Goal: Transaction & Acquisition: Purchase product/service

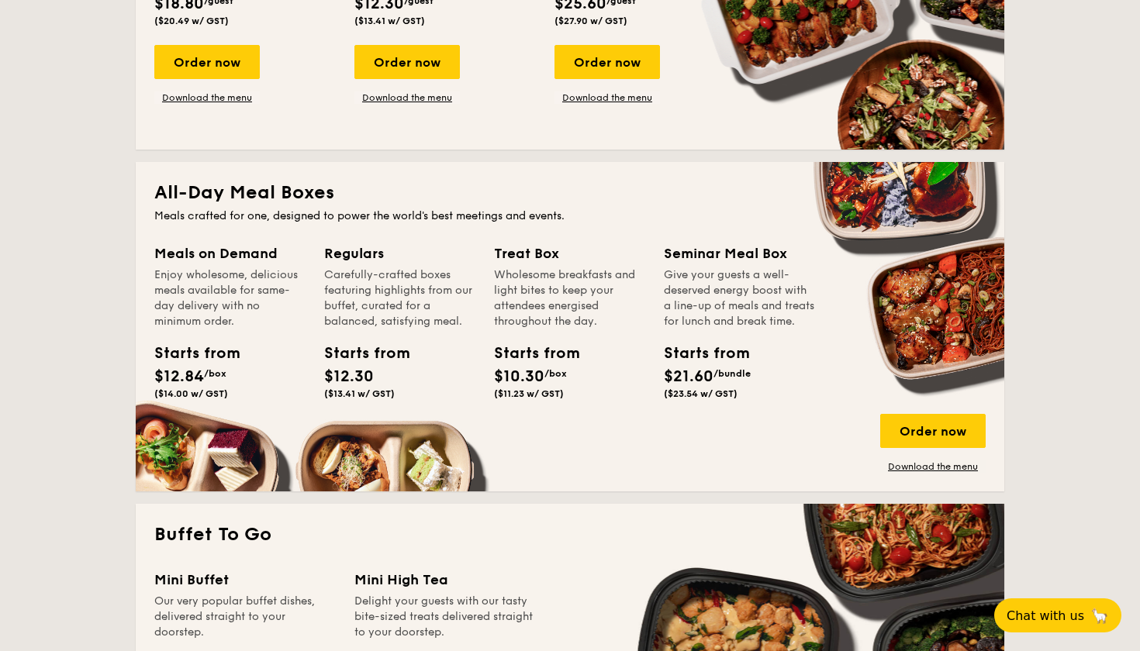
scroll to position [914, 0]
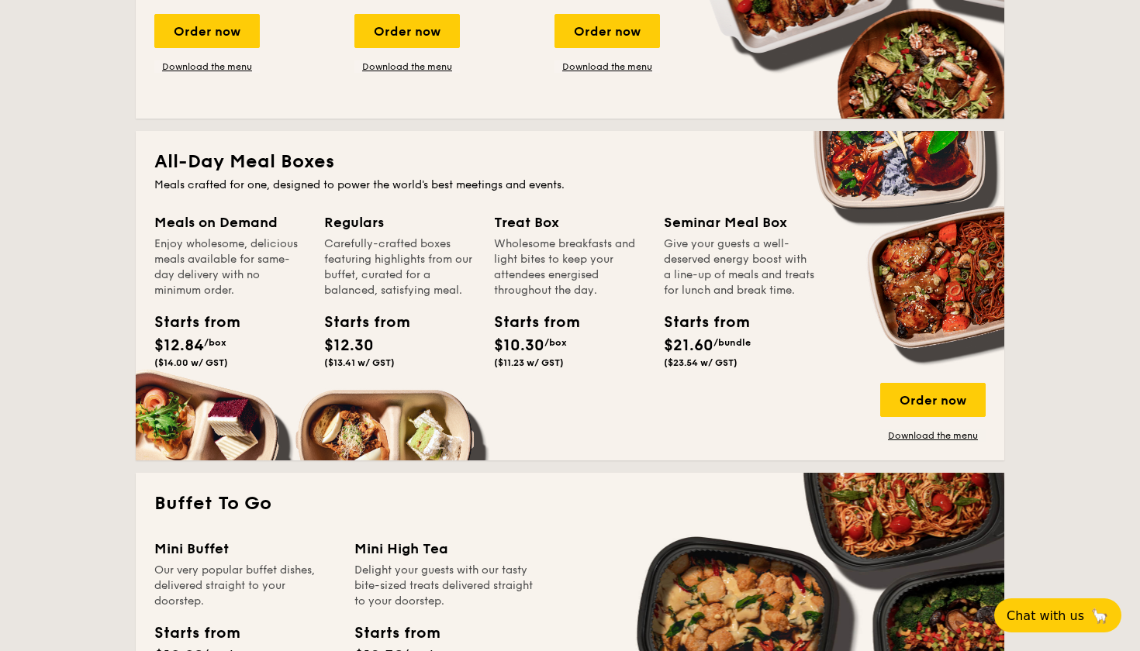
click at [197, 376] on div "Meals on Demand Enjoy wholesome, delicious meals available for same-day deliver…" at bounding box center [239, 312] width 170 height 200
click at [917, 404] on div "Order now" at bounding box center [932, 400] width 105 height 34
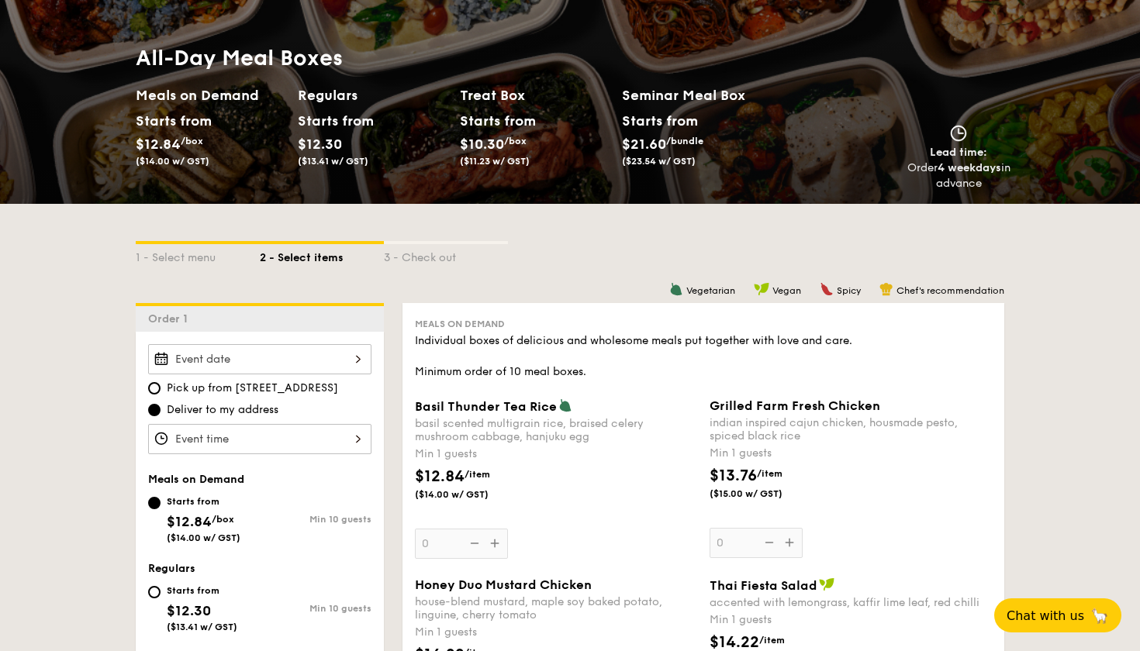
scroll to position [142, 0]
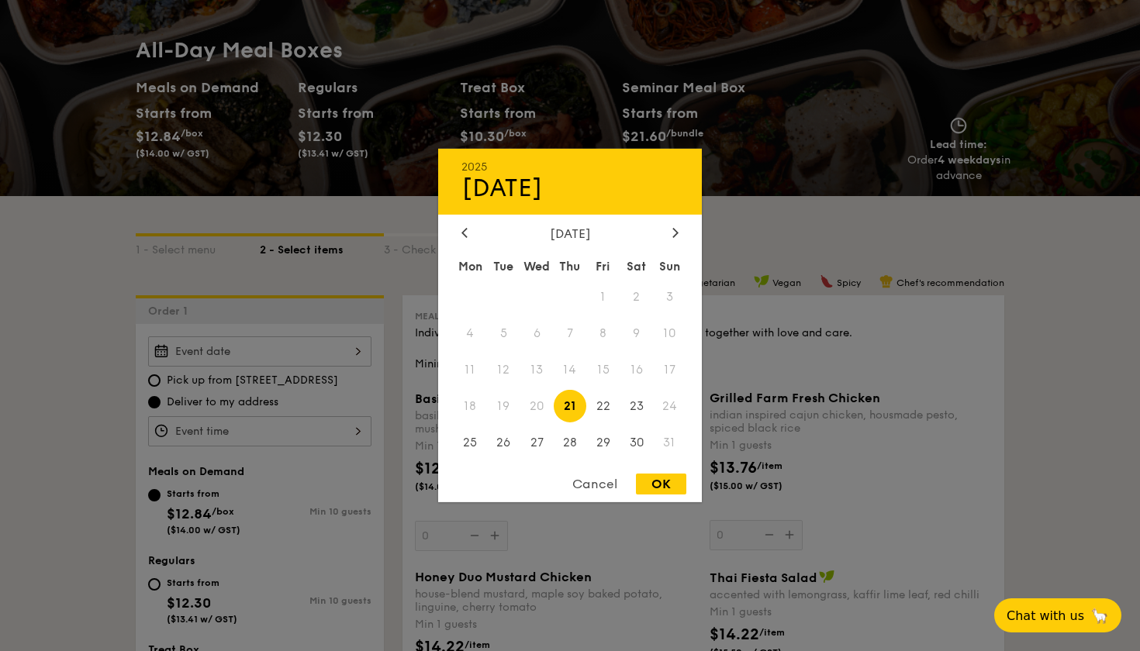
click at [306, 348] on div "2025 Aug [DATE] Tue Wed Thu Fri Sat Sun 1 2 3 4 5 6 7 8 9 10 11 12 13 14 15 16 …" at bounding box center [259, 352] width 223 height 30
click at [262, 428] on div at bounding box center [570, 325] width 1140 height 651
click at [283, 351] on div "2025 Aug [DATE] Tue Wed Thu Fri Sat Sun 1 2 3 4 5 6 7 8 9 10 11 12 13 14 15 16 …" at bounding box center [259, 352] width 223 height 30
click at [533, 416] on span "20" at bounding box center [536, 405] width 33 height 33
click at [513, 409] on span "19" at bounding box center [503, 405] width 33 height 33
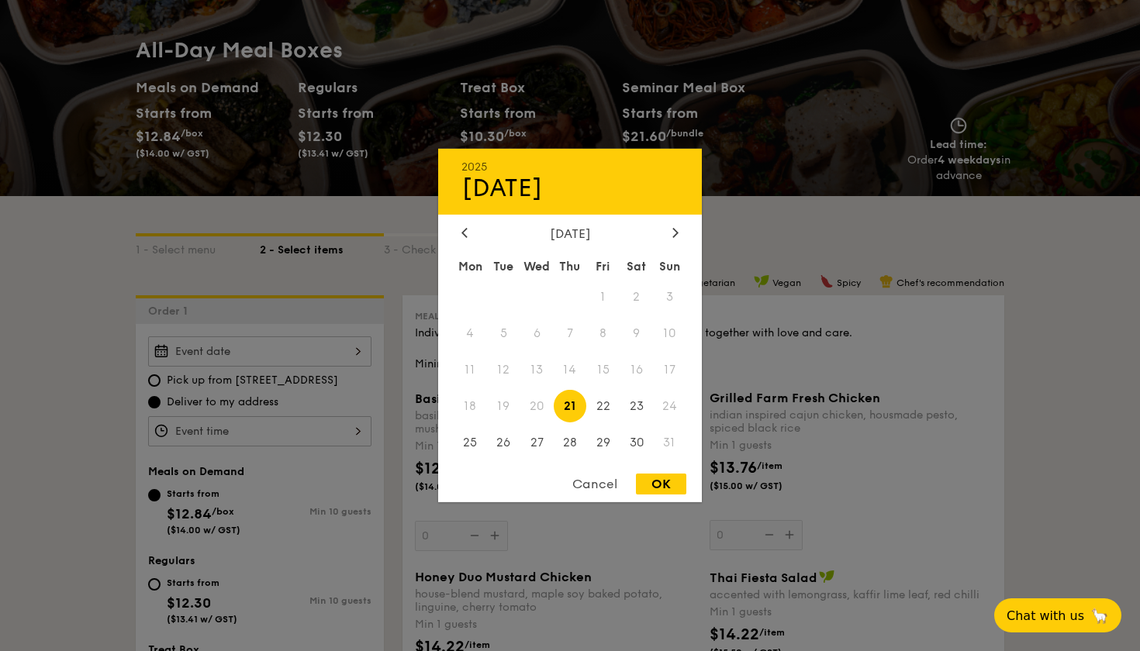
click at [808, 229] on div at bounding box center [570, 325] width 1140 height 651
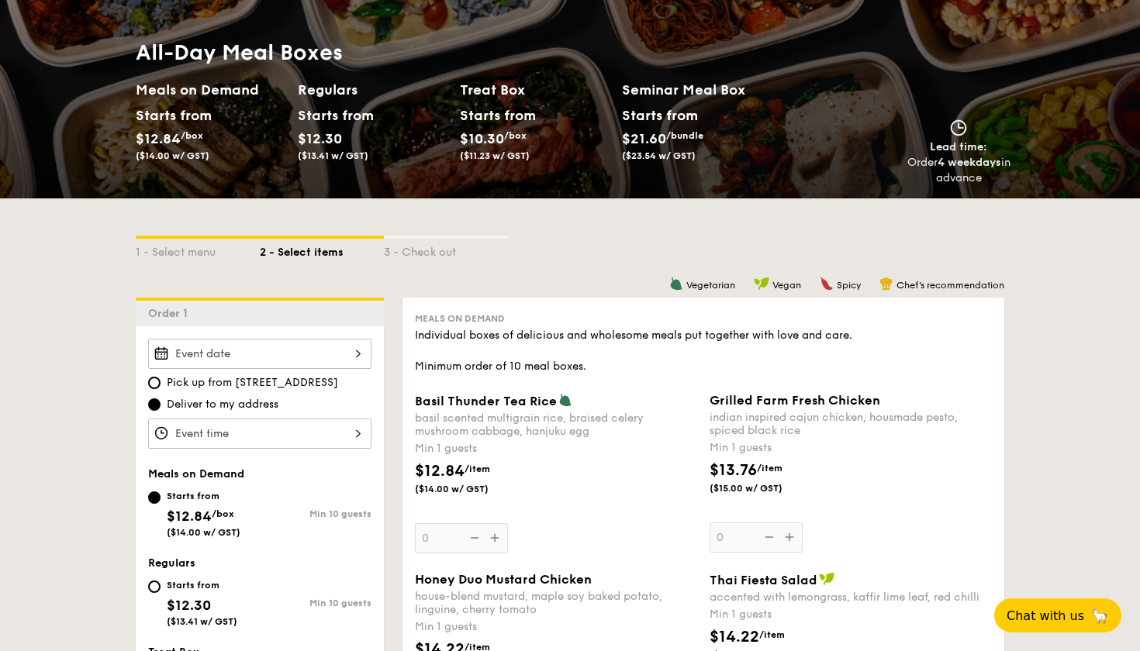
scroll to position [206, 0]
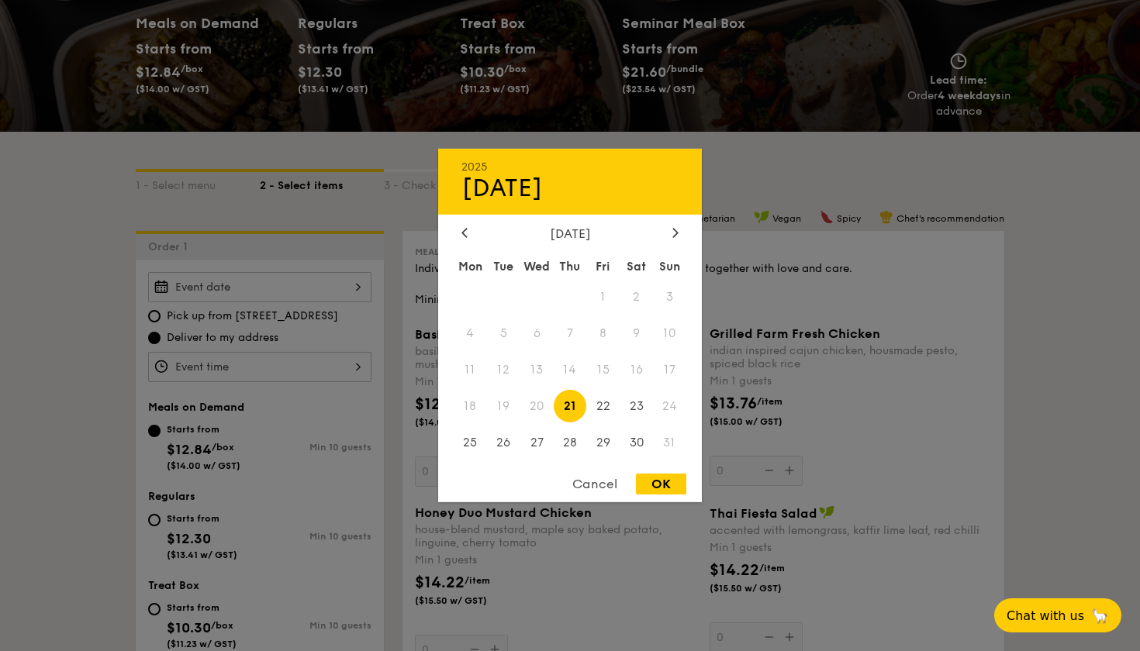
click at [340, 285] on div "2025 Aug [DATE] Tue Wed Thu Fri Sat Sun 1 2 3 4 5 6 7 8 9 10 11 12 13 14 15 16 …" at bounding box center [259, 287] width 223 height 30
click at [307, 235] on div at bounding box center [570, 325] width 1140 height 651
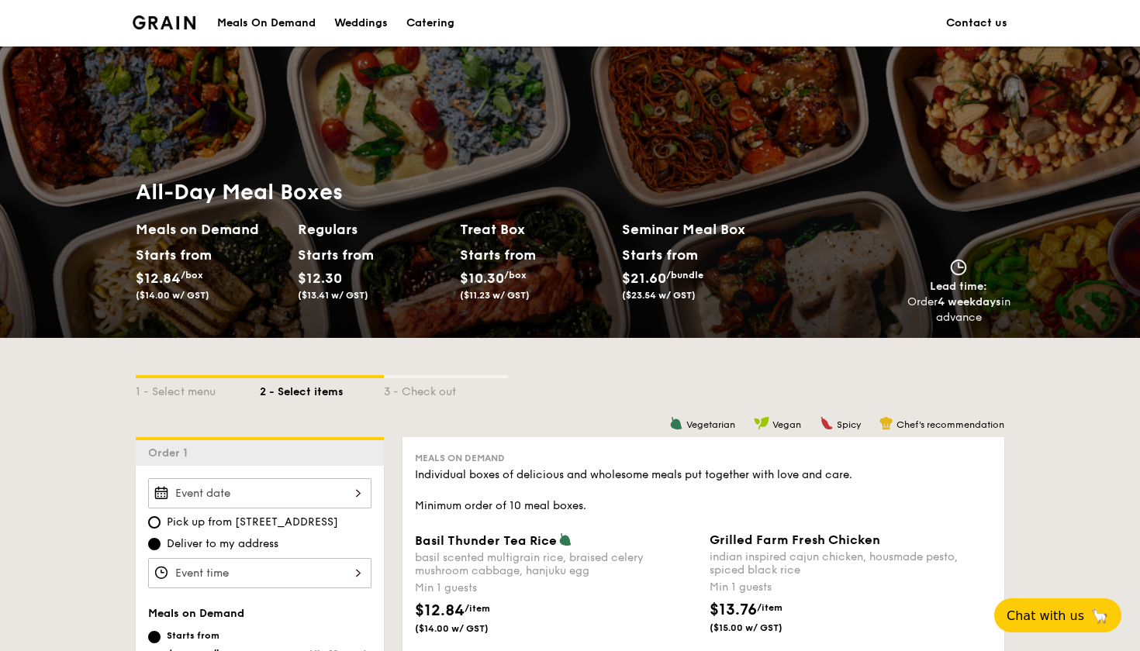
scroll to position [0, 0]
click at [184, 22] on img at bounding box center [164, 23] width 63 height 14
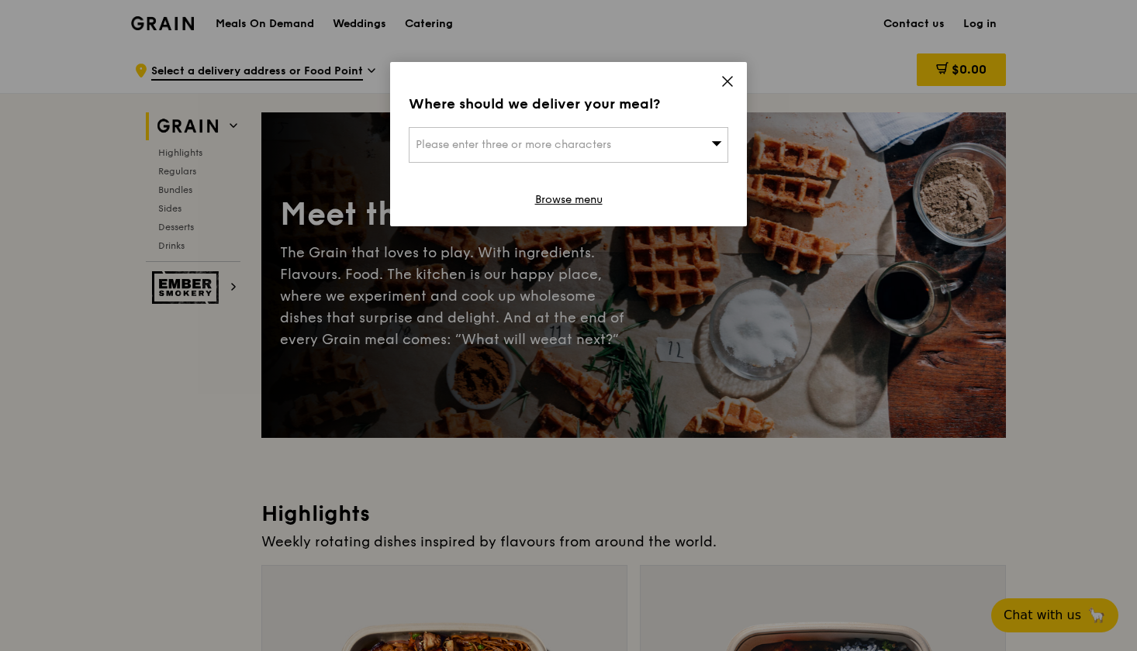
click at [551, 152] on div "Please enter three or more characters" at bounding box center [569, 145] width 320 height 36
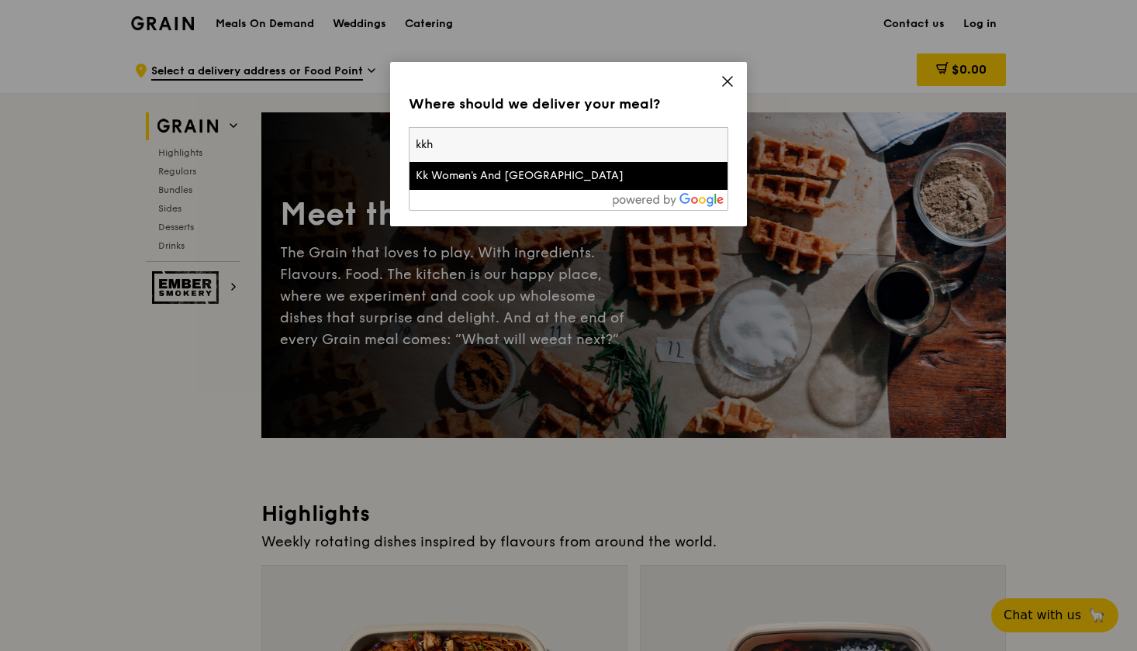
type input "kkh"
click at [500, 178] on div "Kk Women's And Children's Hospital" at bounding box center [531, 176] width 230 height 16
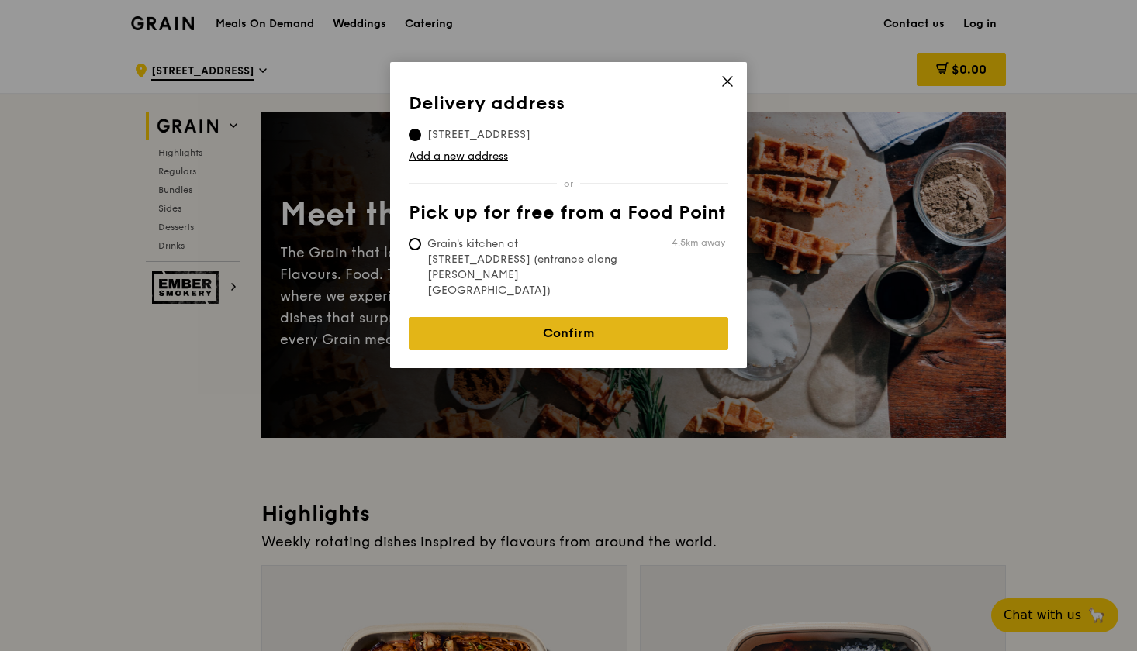
click at [570, 317] on link "Confirm" at bounding box center [569, 333] width 320 height 33
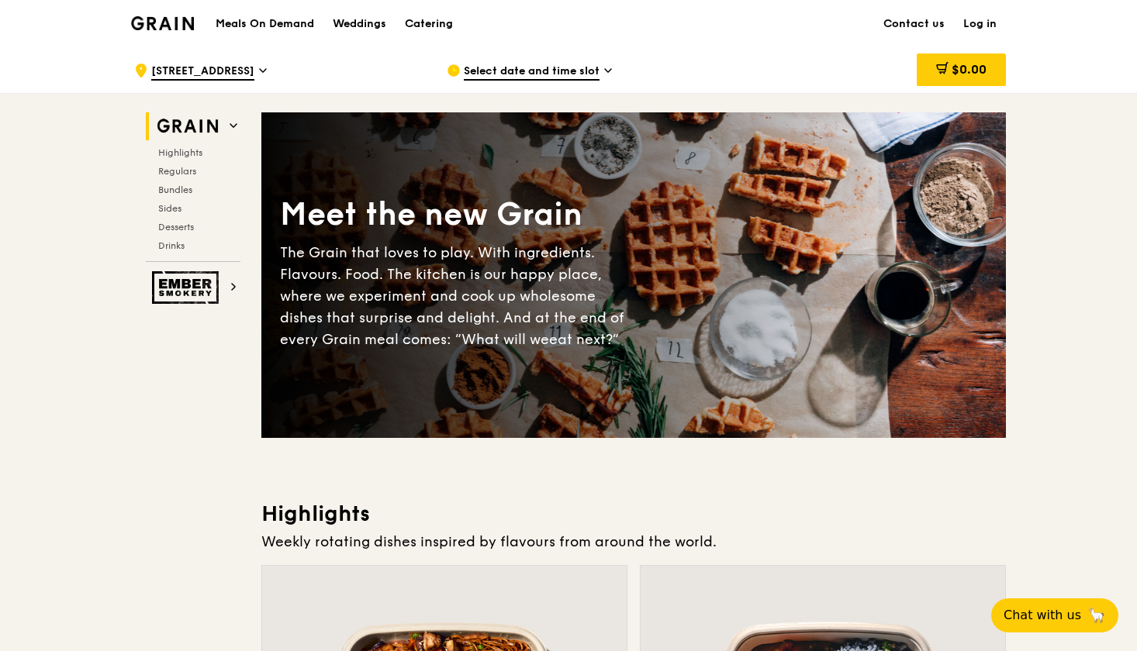
click at [516, 70] on span "Select date and time slot" at bounding box center [532, 72] width 136 height 17
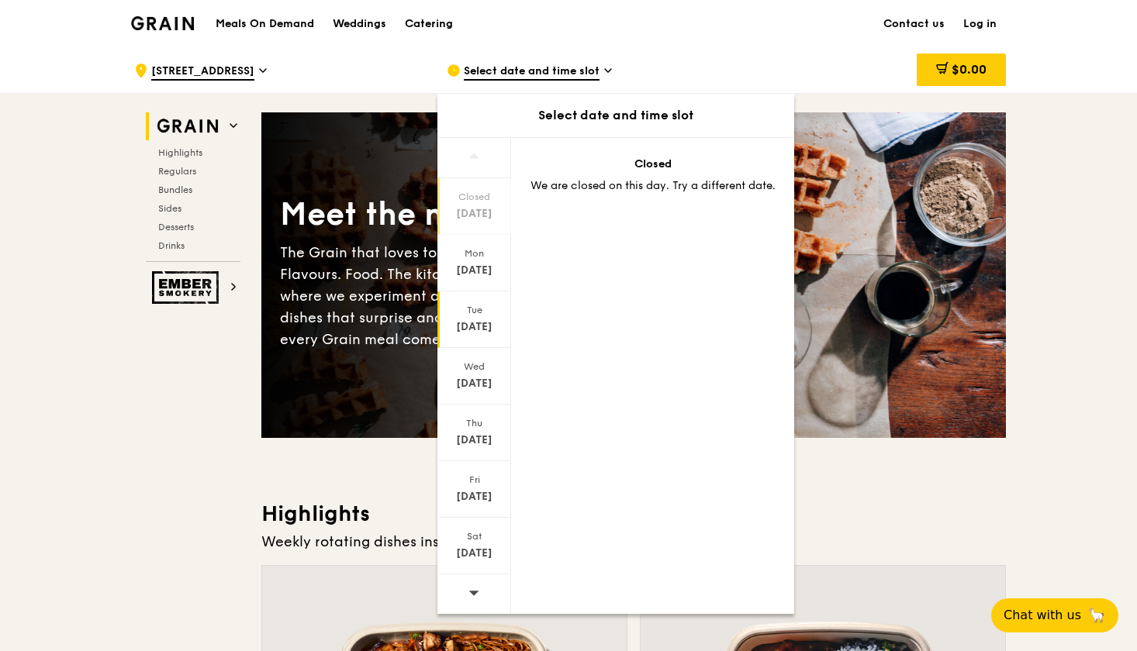
click at [468, 326] on div "Aug 19" at bounding box center [474, 328] width 69 height 16
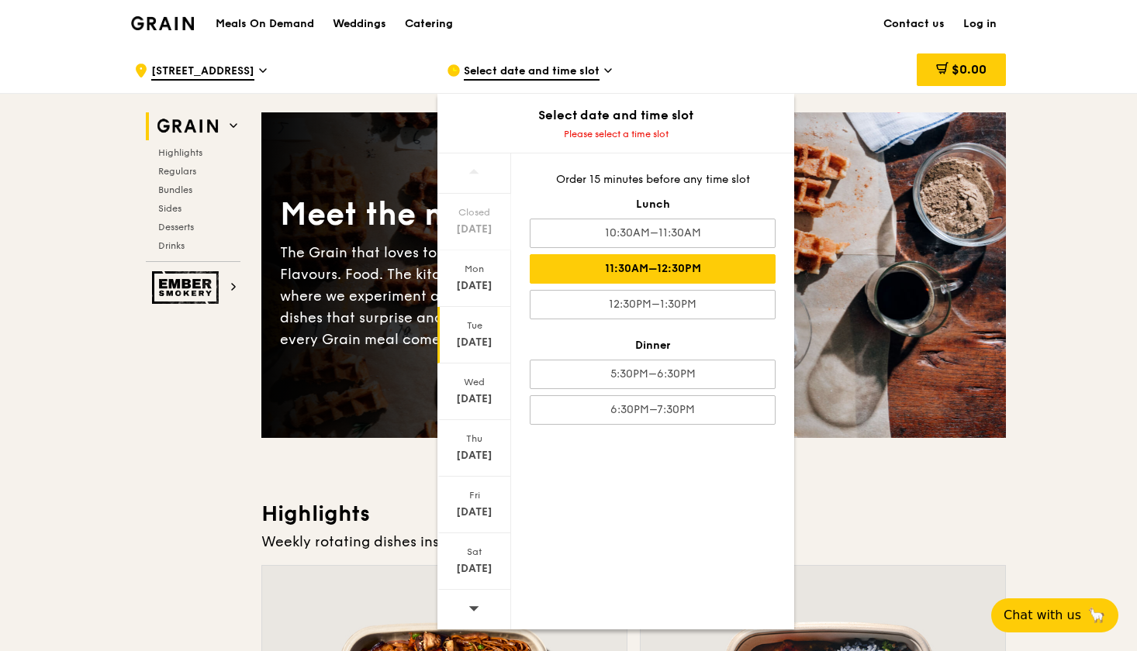
click at [627, 273] on div "11:30AM–12:30PM" at bounding box center [653, 268] width 246 height 29
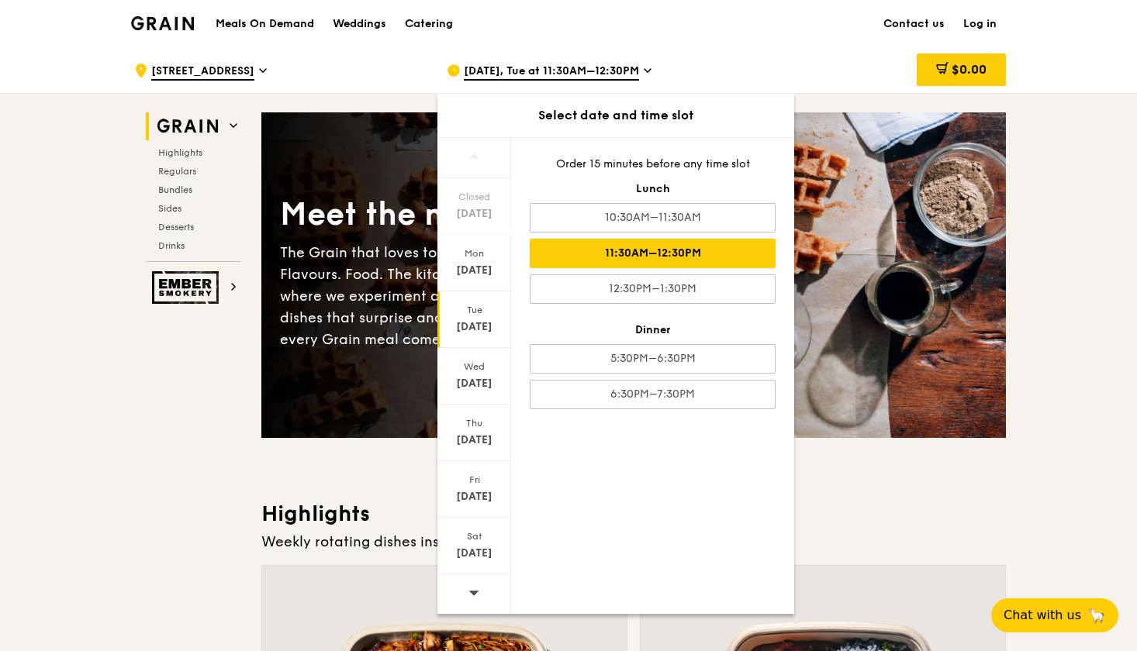
click at [788, 71] on div "$0.00" at bounding box center [881, 70] width 250 height 47
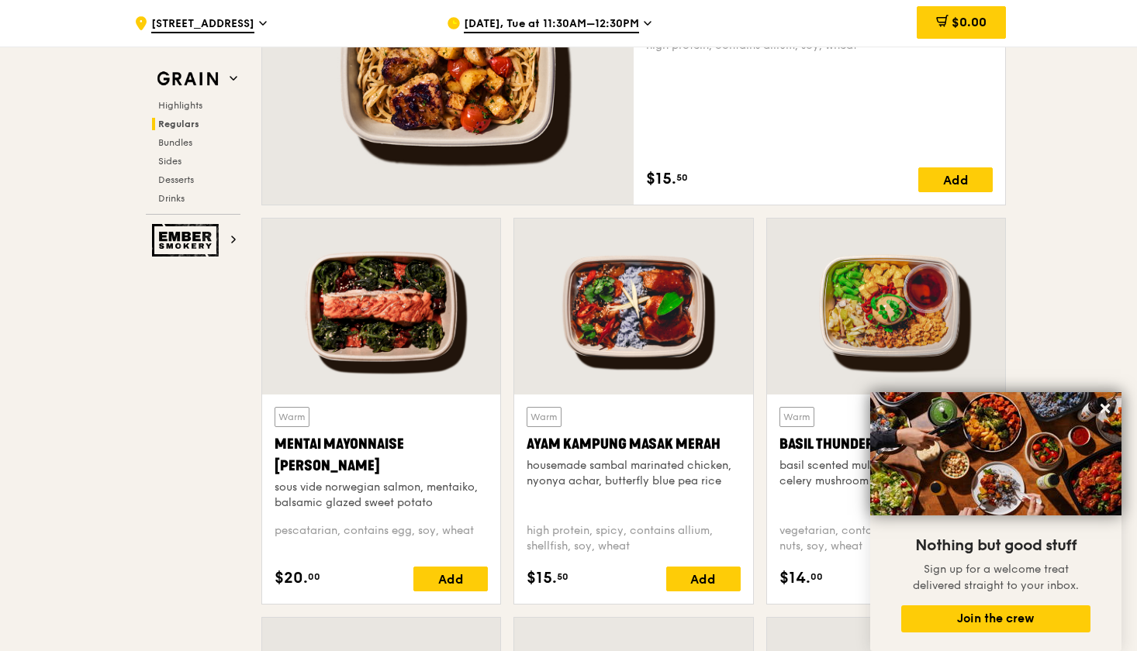
scroll to position [1218, 0]
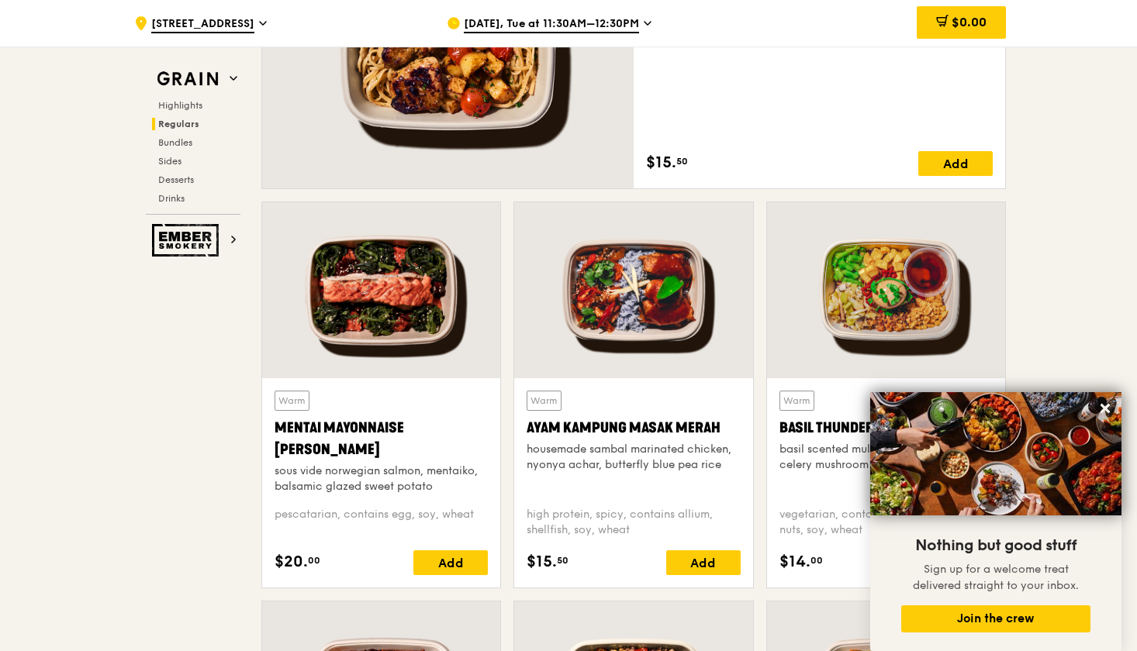
click at [681, 417] on div "Ayam Kampung Masak Merah" at bounding box center [633, 428] width 213 height 22
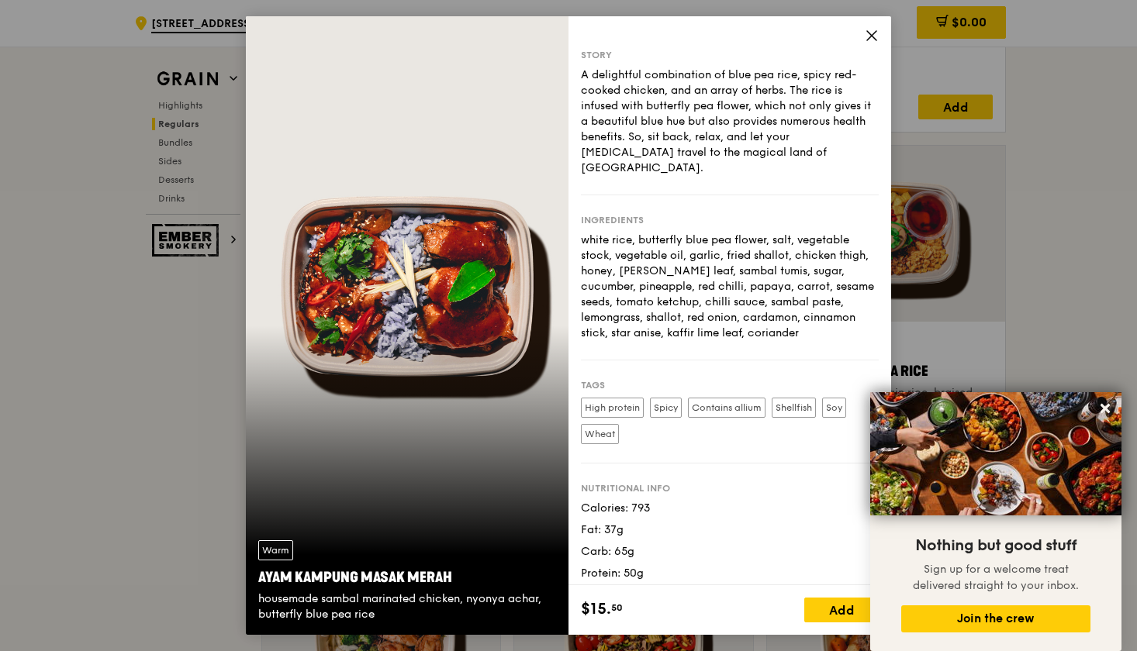
scroll to position [1283, 0]
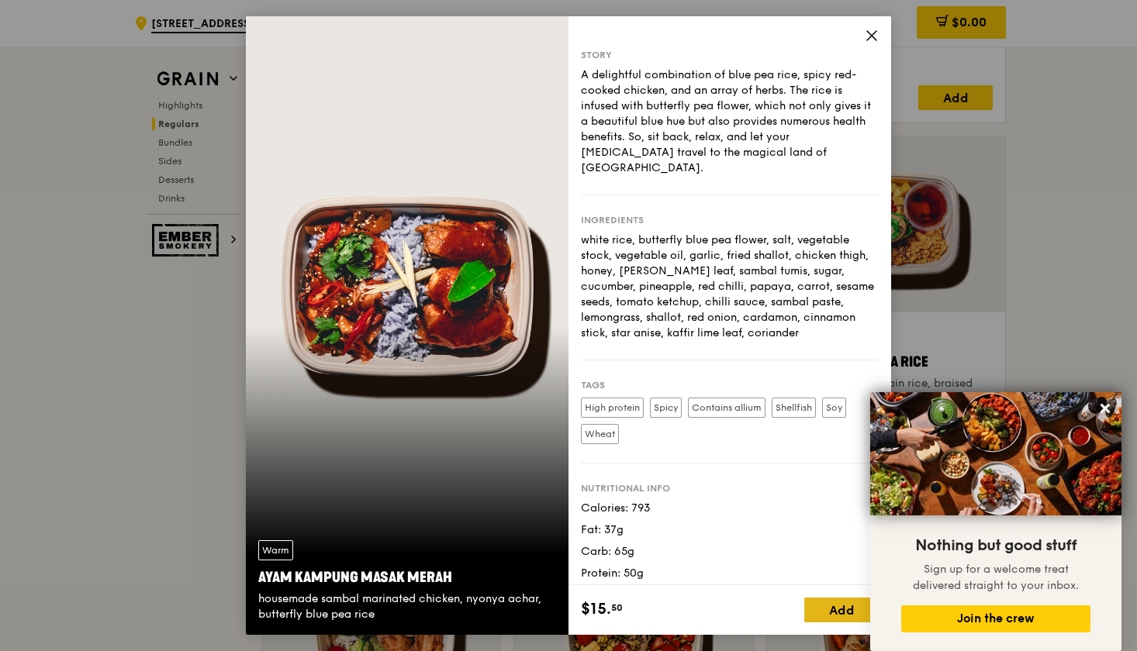
click at [837, 610] on div "Add" at bounding box center [841, 610] width 74 height 25
click at [875, 36] on icon at bounding box center [872, 36] width 14 height 14
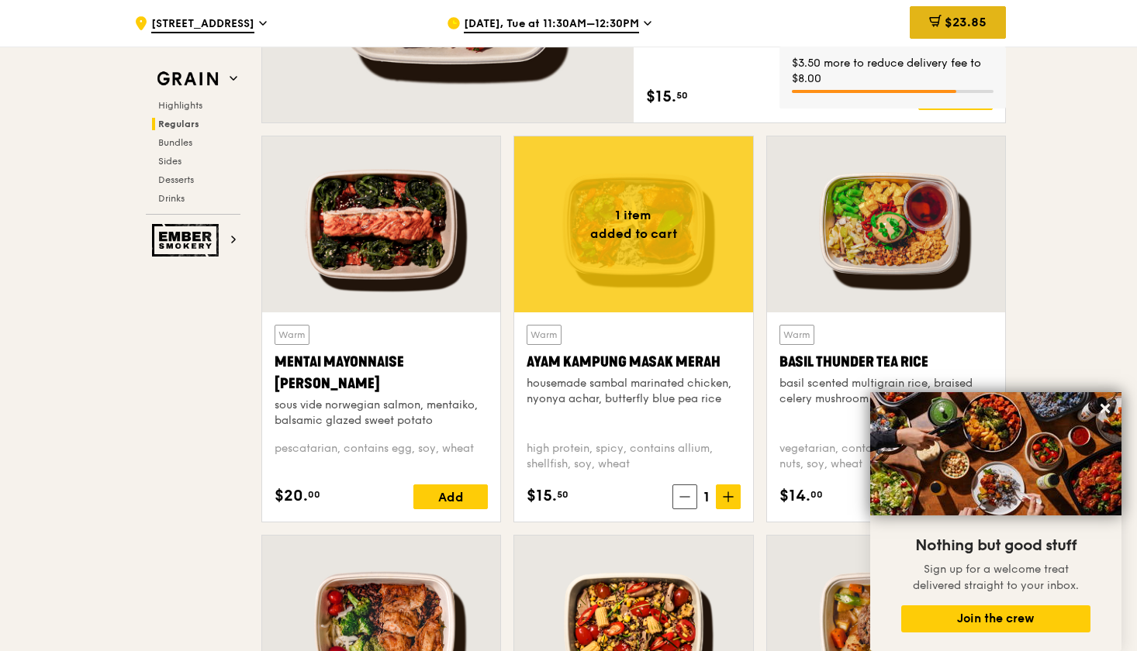
click at [971, 22] on span "$23.85" at bounding box center [966, 22] width 42 height 15
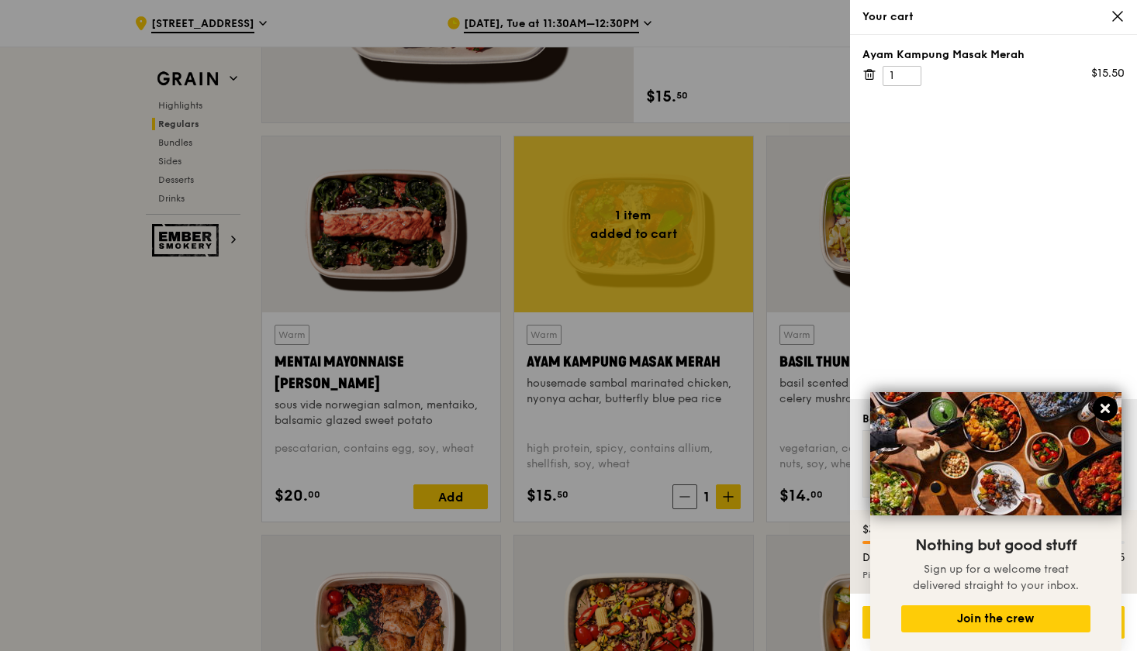
click at [1101, 412] on icon at bounding box center [1105, 409] width 14 height 14
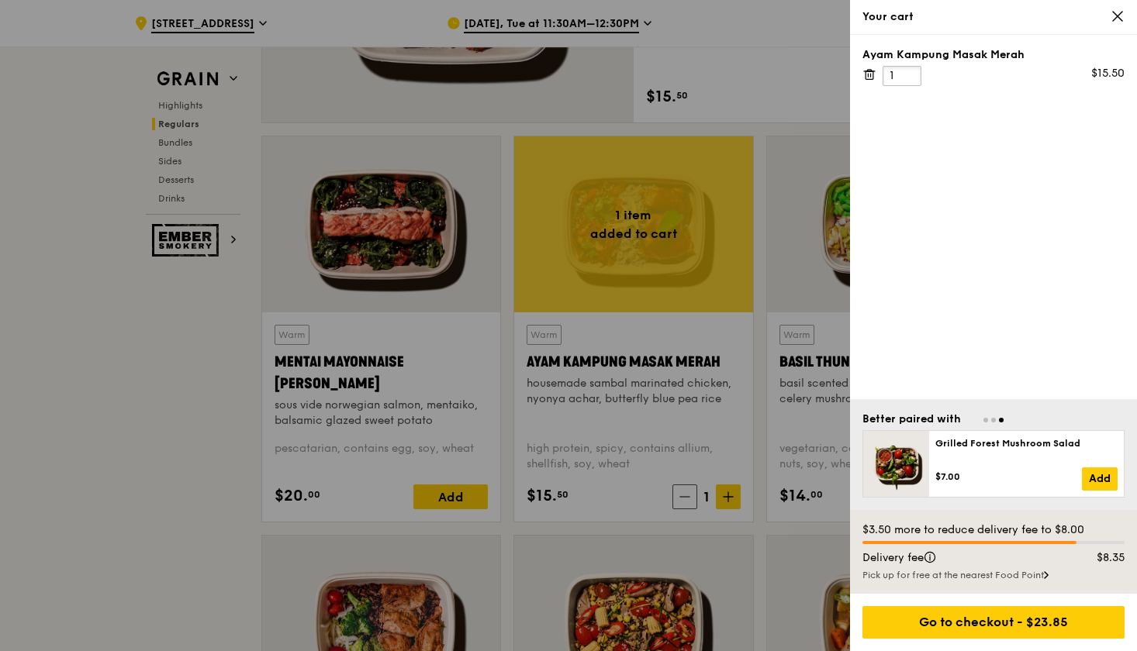
click at [890, 80] on input "1" at bounding box center [902, 76] width 39 height 20
click at [895, 79] on input "1" at bounding box center [902, 76] width 39 height 20
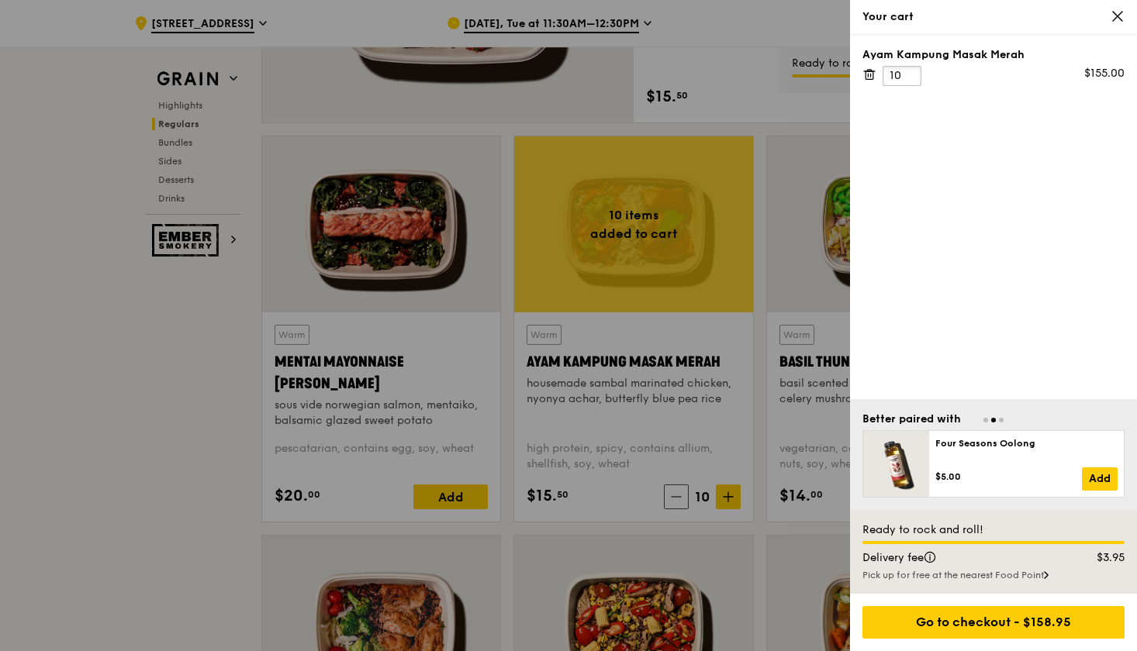
type input "10"
click at [920, 177] on div "Ayam Kampung Masak Merah 10 $155.00" at bounding box center [993, 217] width 287 height 364
click at [748, 119] on div at bounding box center [568, 325] width 1137 height 651
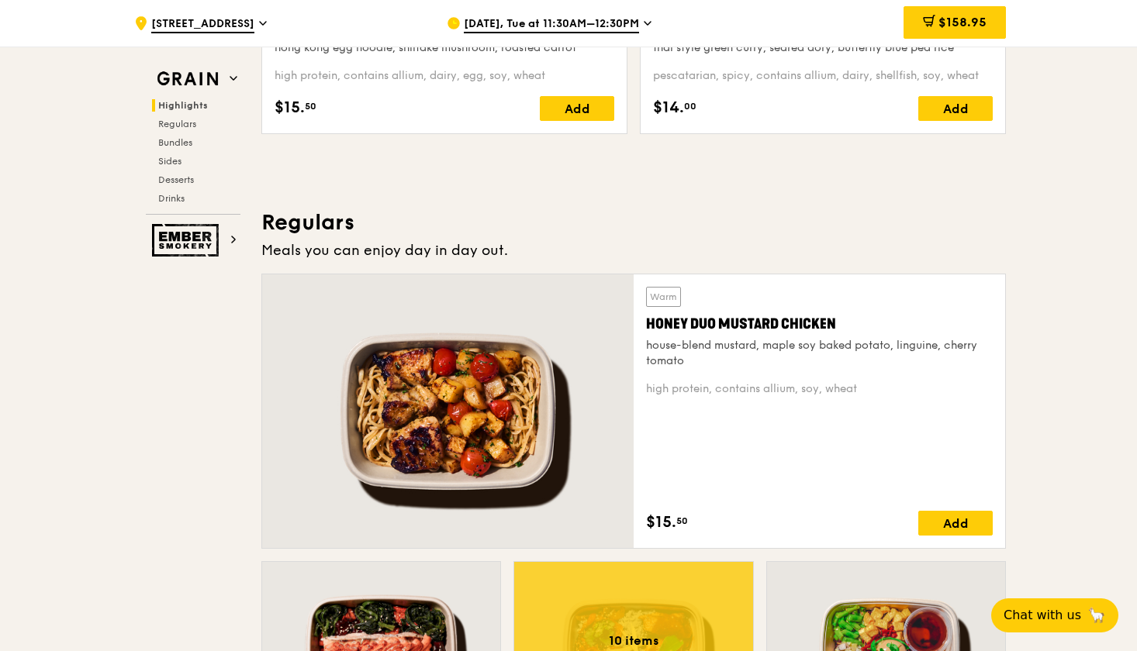
scroll to position [938, 0]
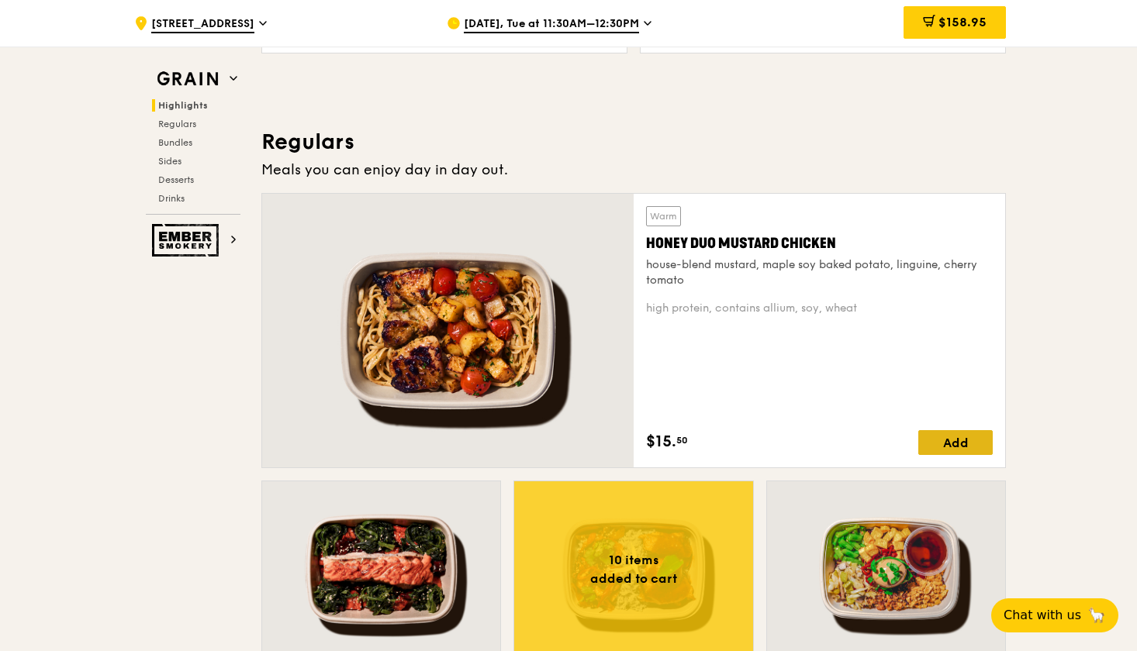
click at [933, 441] on div "Add" at bounding box center [955, 442] width 74 height 25
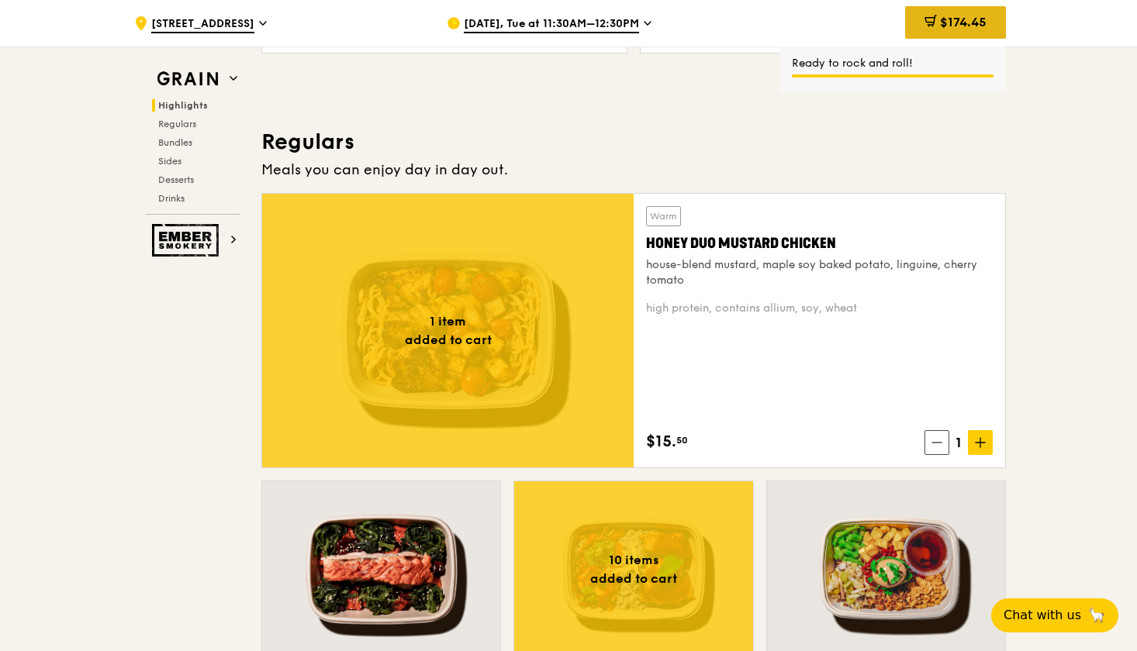
click at [969, 17] on span "$174.45" at bounding box center [963, 22] width 47 height 15
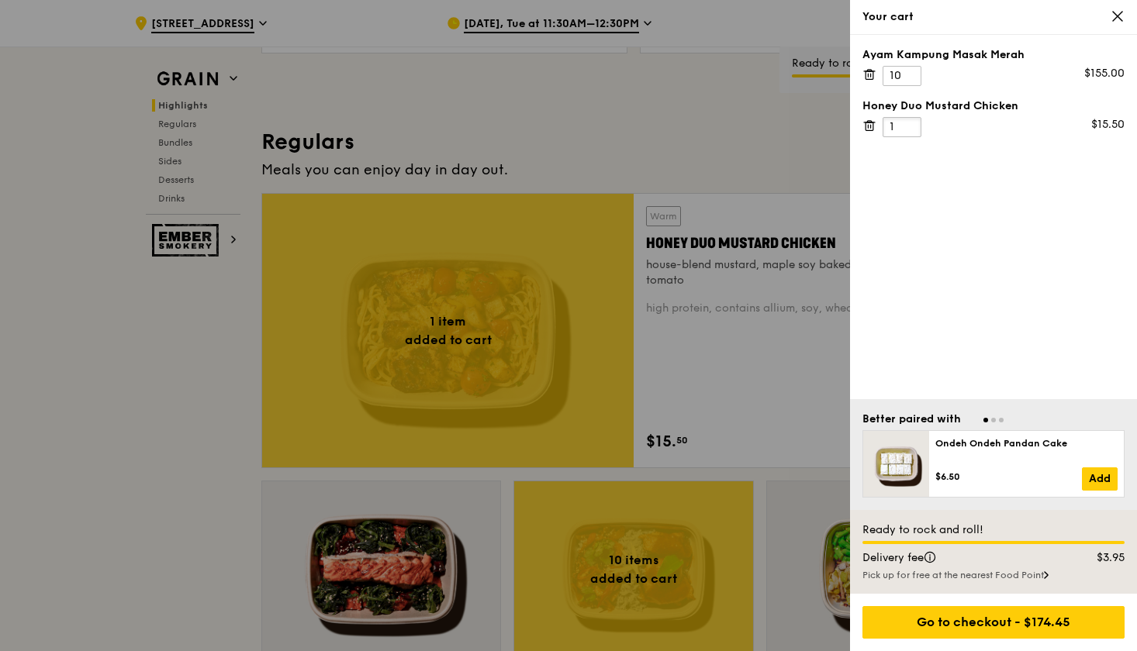
click at [898, 127] on input "1" at bounding box center [902, 127] width 39 height 20
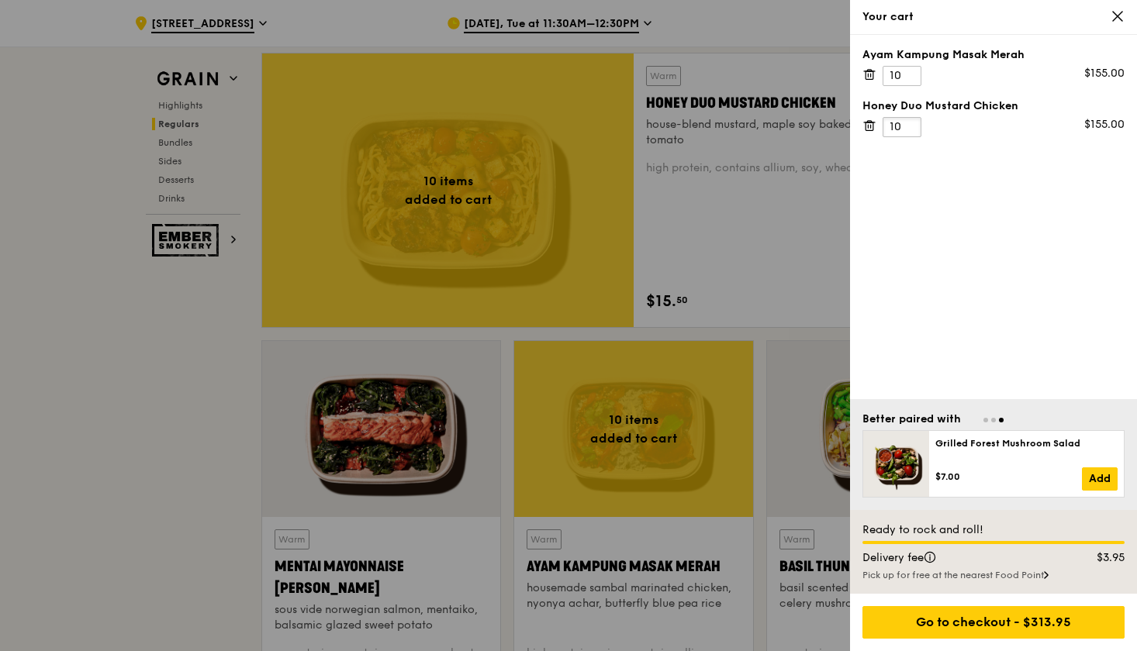
scroll to position [1067, 0]
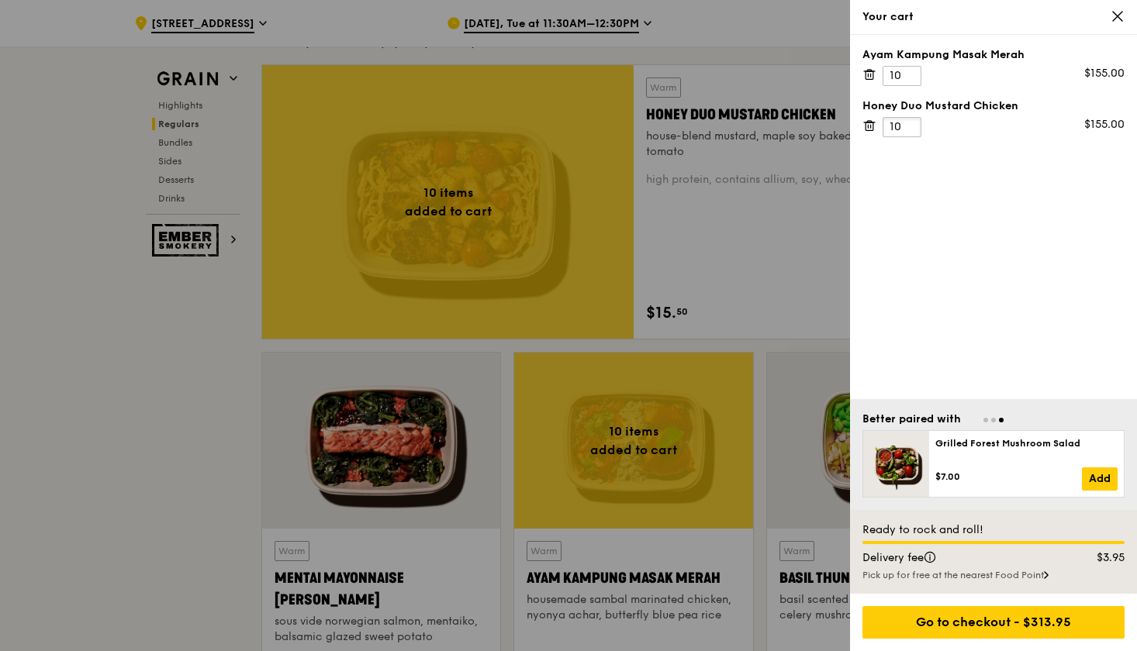
type input "10"
click at [809, 350] on div at bounding box center [568, 325] width 1137 height 651
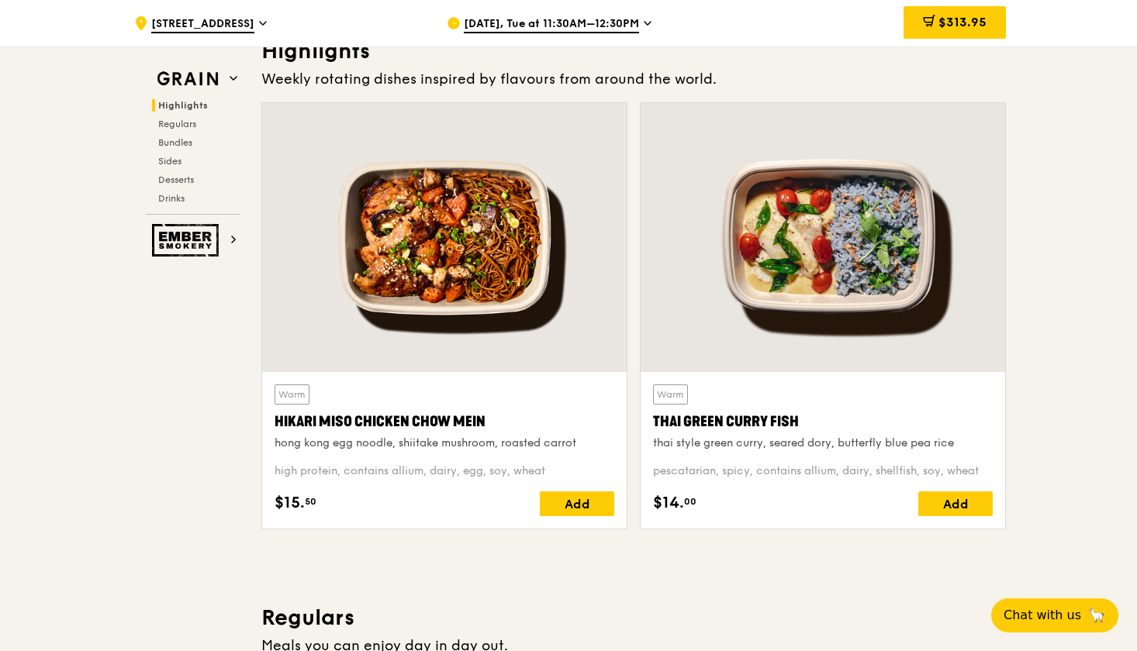
scroll to position [471, 0]
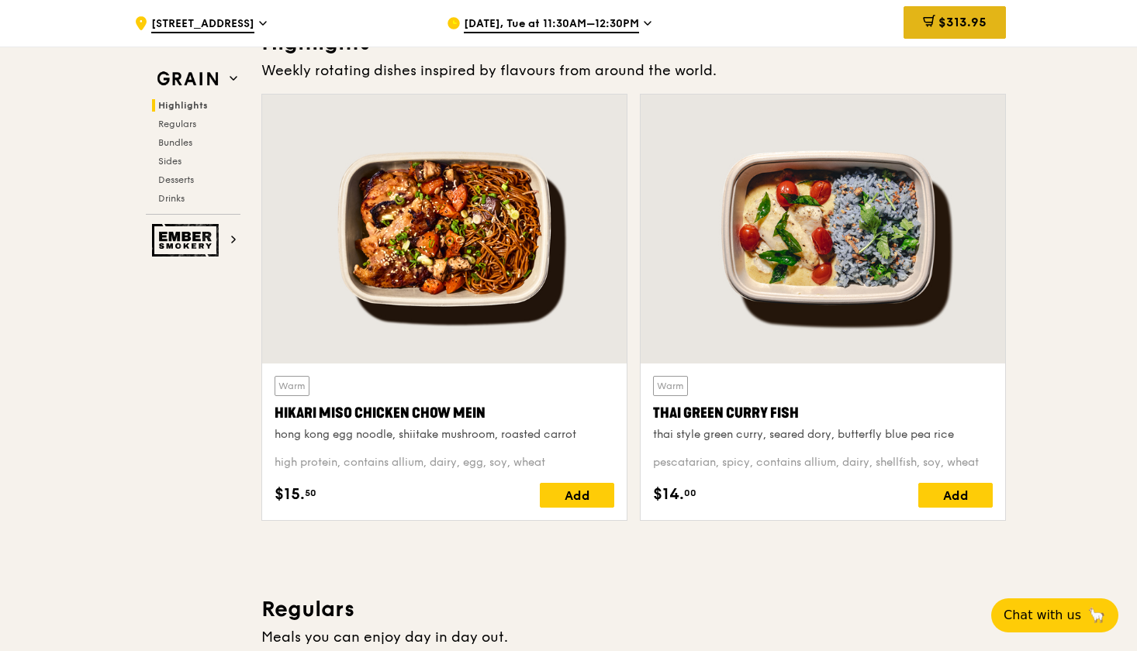
click at [959, 17] on span "$313.95" at bounding box center [962, 22] width 48 height 15
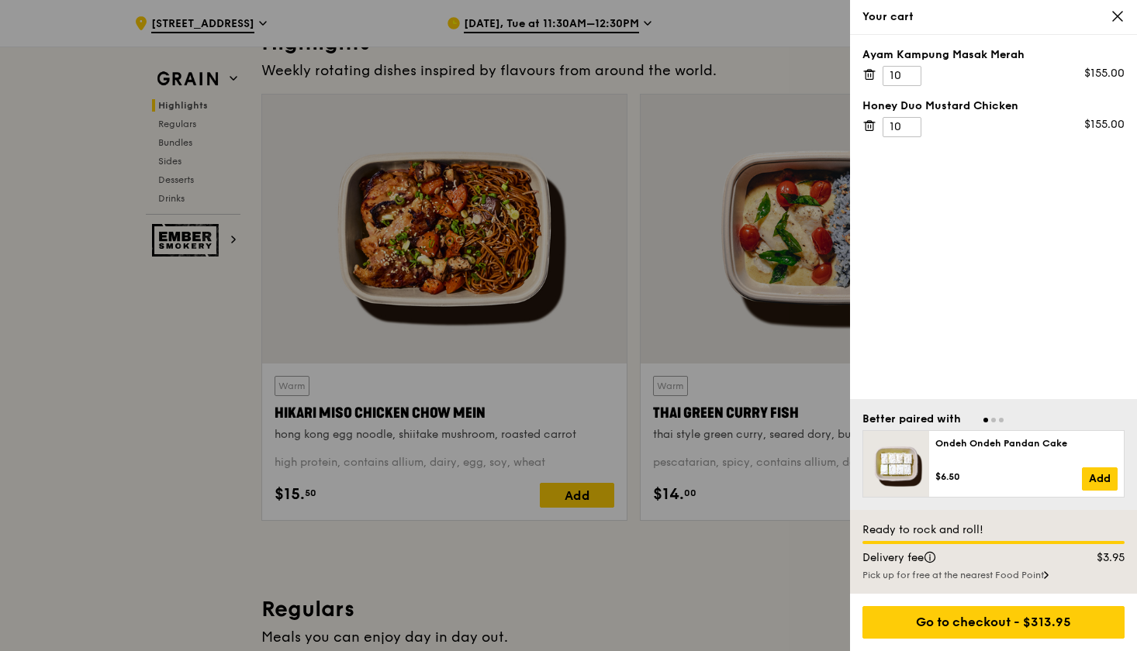
click at [803, 81] on div at bounding box center [568, 325] width 1137 height 651
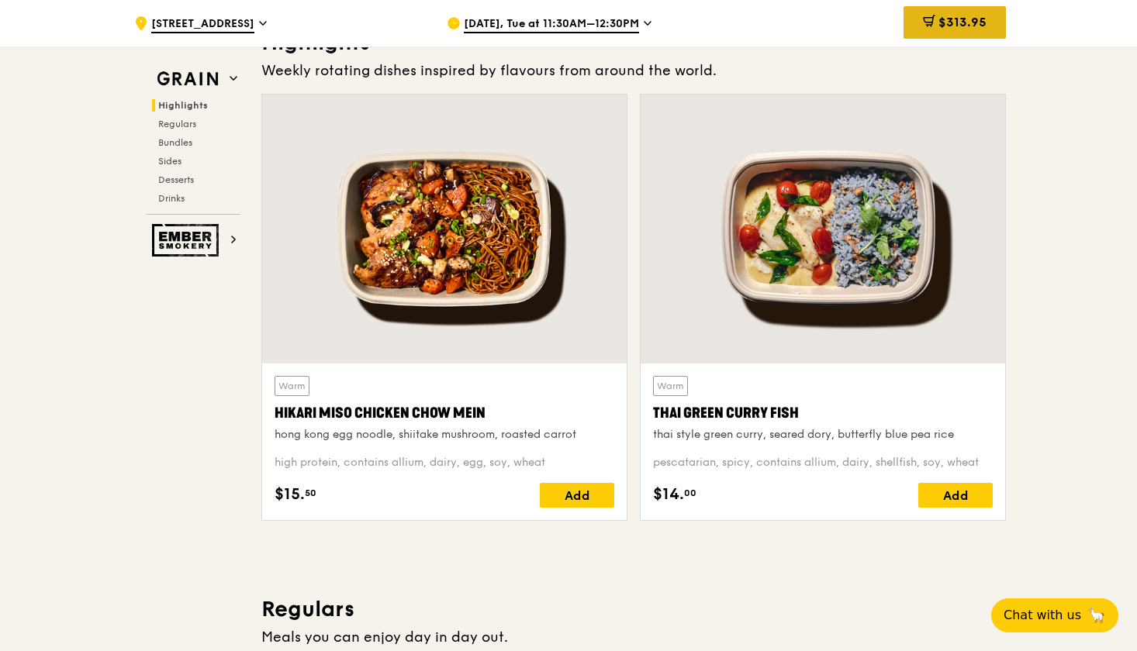
click at [959, 27] on span "$313.95" at bounding box center [962, 22] width 48 height 15
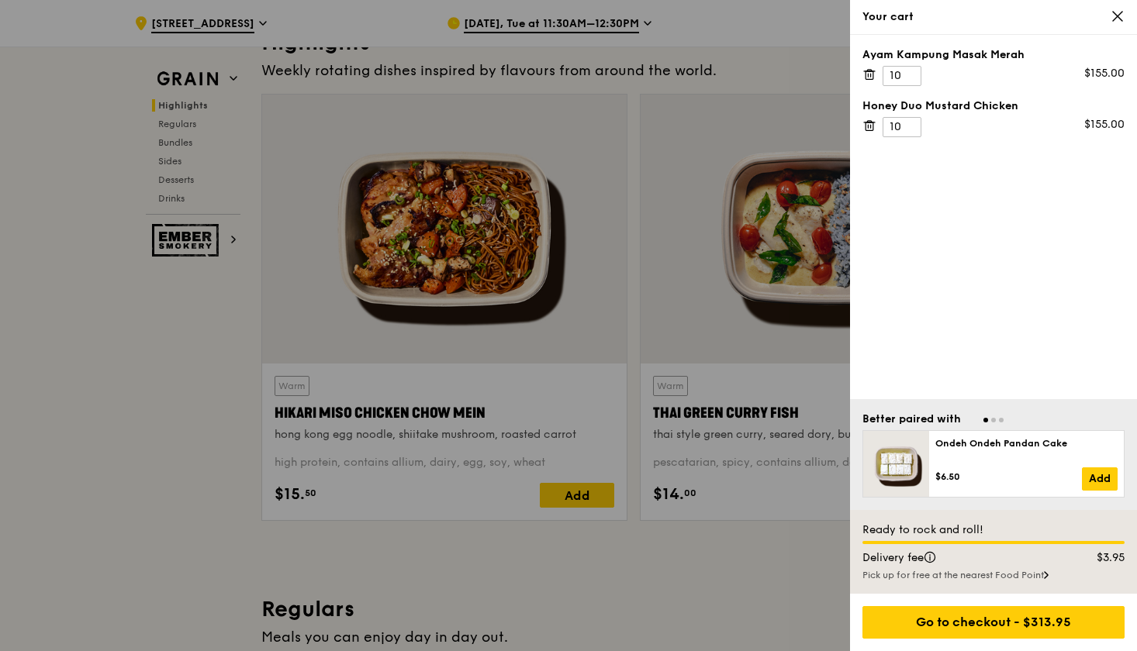
click at [804, 76] on div at bounding box center [568, 325] width 1137 height 651
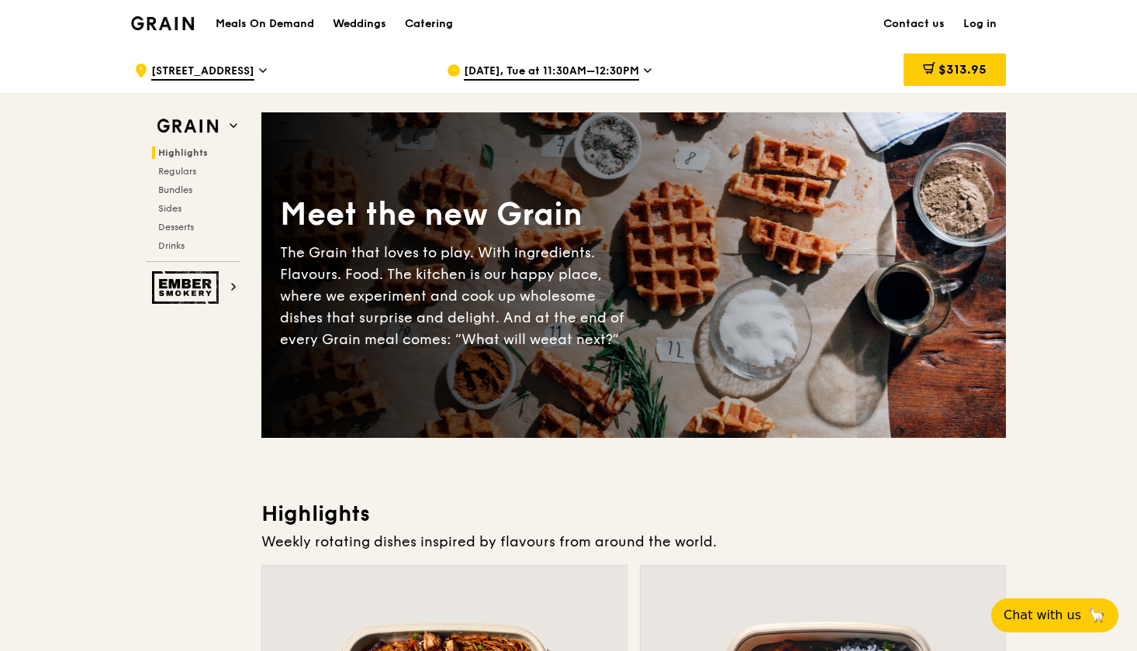
scroll to position [0, 0]
